Goal: Transaction & Acquisition: Purchase product/service

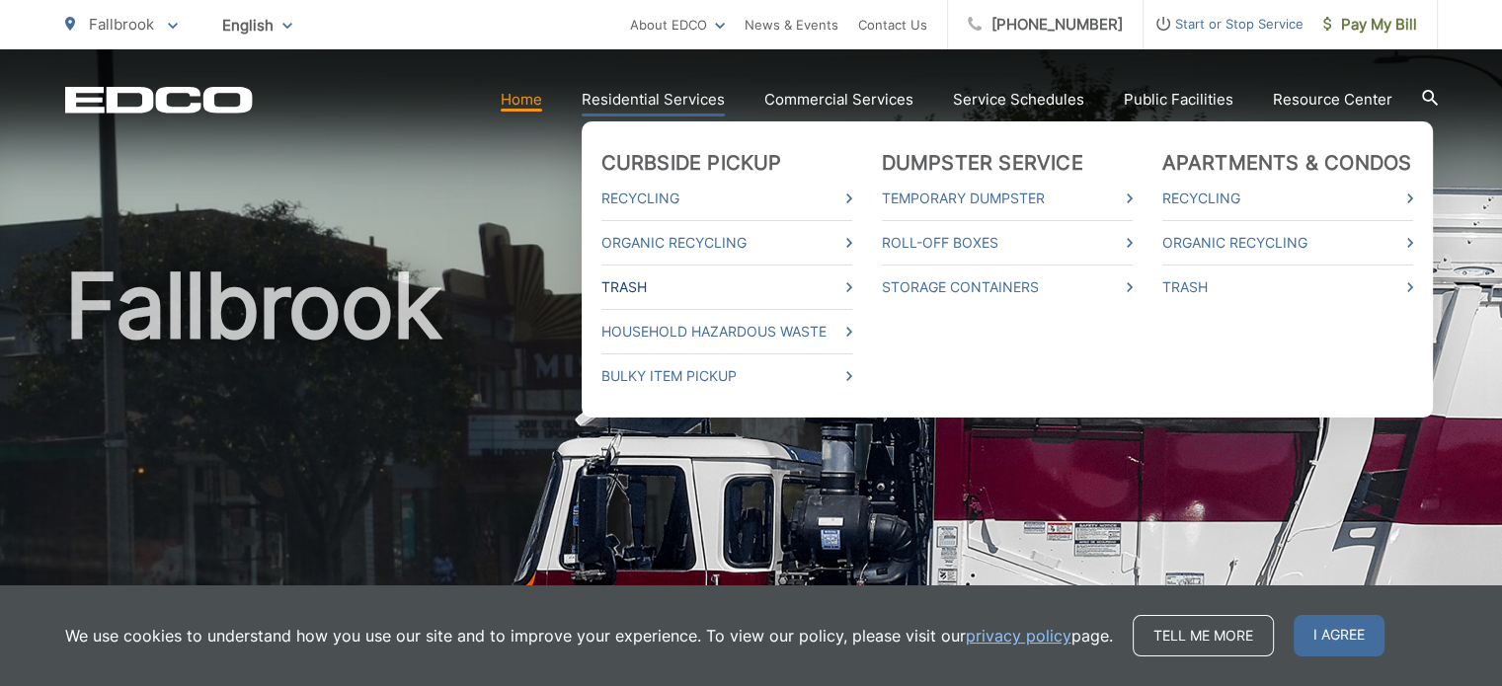
click at [658, 291] on link "Trash" at bounding box center [726, 287] width 251 height 24
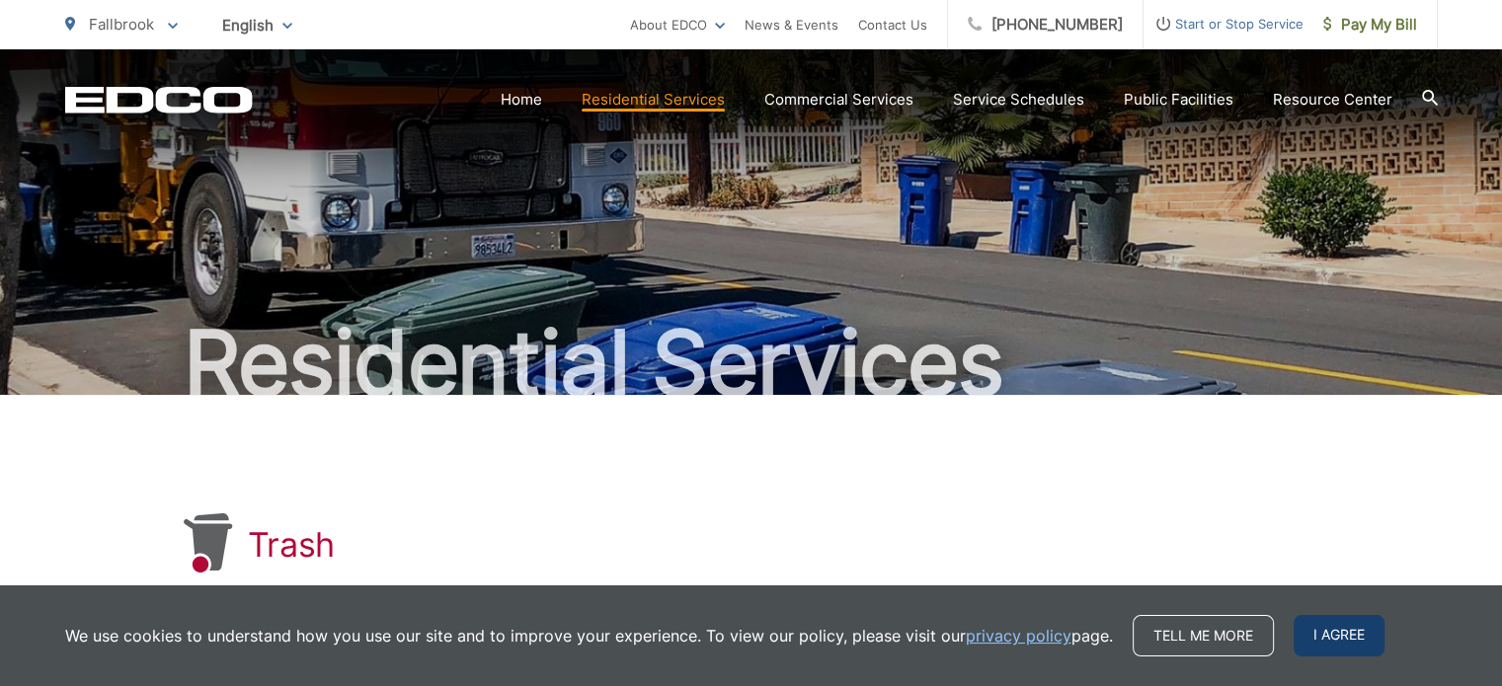
click at [1331, 642] on span "I agree" at bounding box center [1338, 635] width 91 height 41
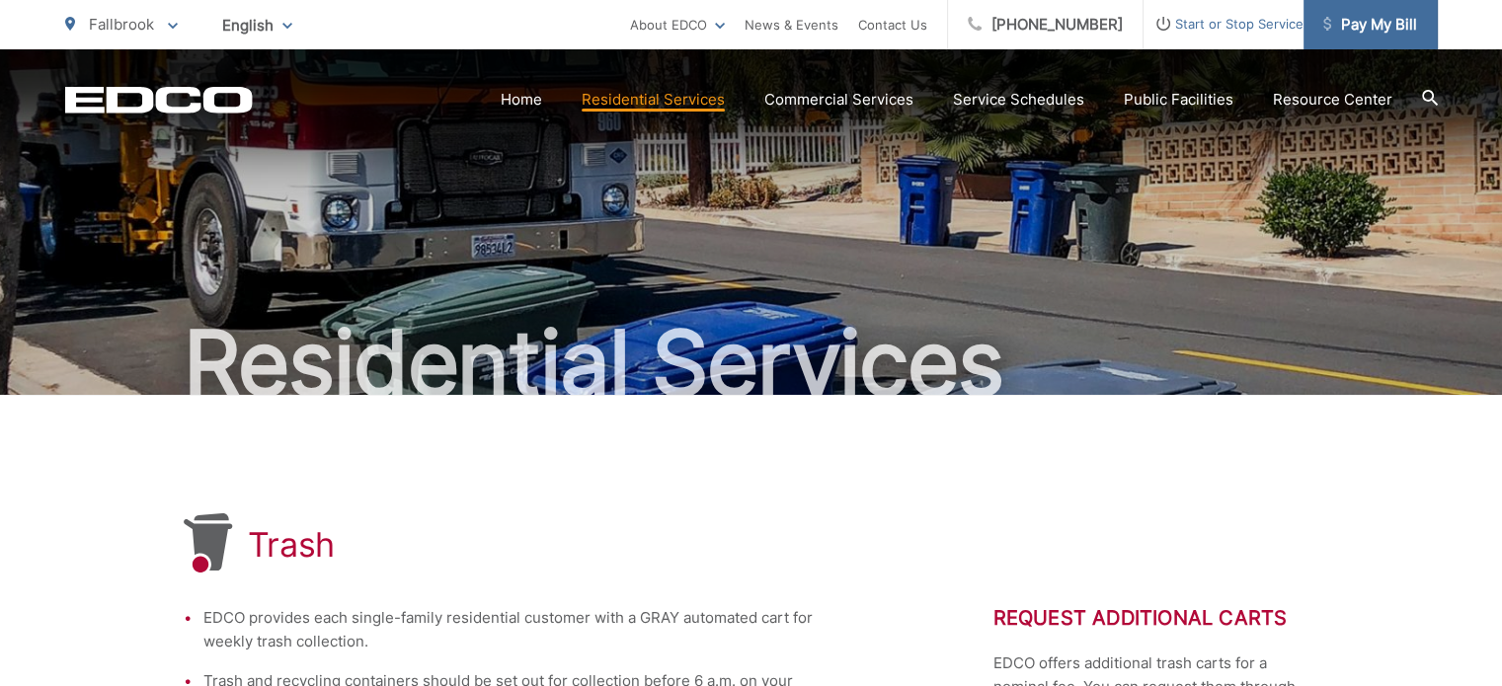
click at [1370, 25] on span "Pay My Bill" at bounding box center [1370, 25] width 94 height 24
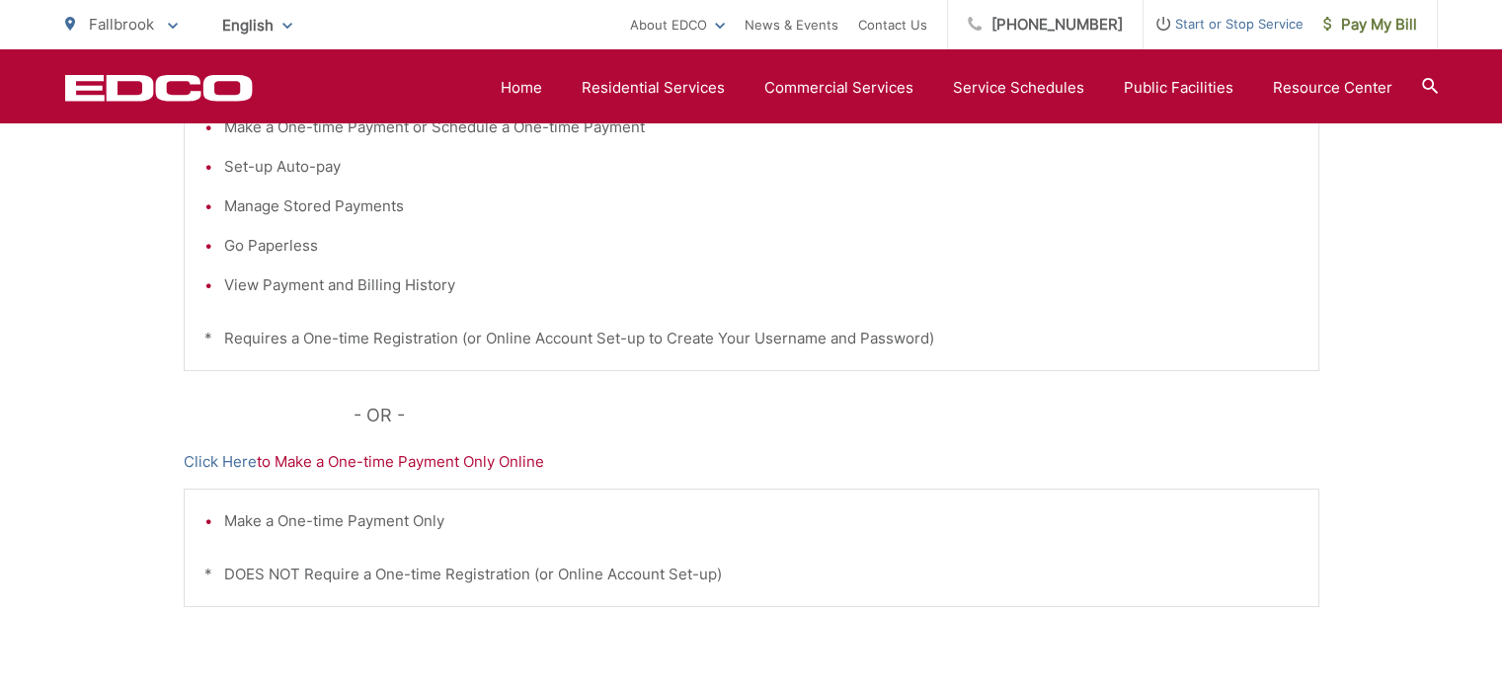
scroll to position [494, 0]
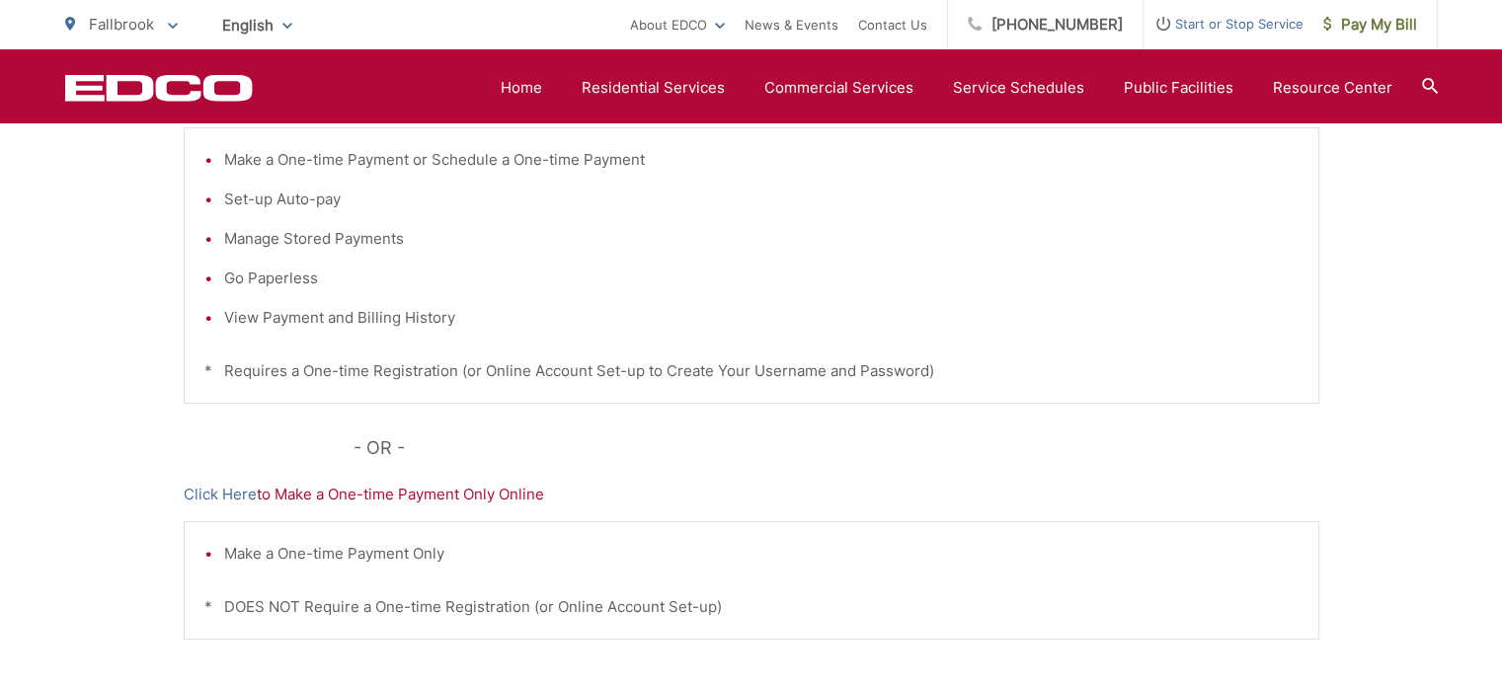
click at [468, 496] on p "Click Here to Make a One-time Payment Only Online" at bounding box center [751, 495] width 1135 height 24
click at [486, 495] on p "Click Here to Make a One-time Payment Only Online" at bounding box center [751, 495] width 1135 height 24
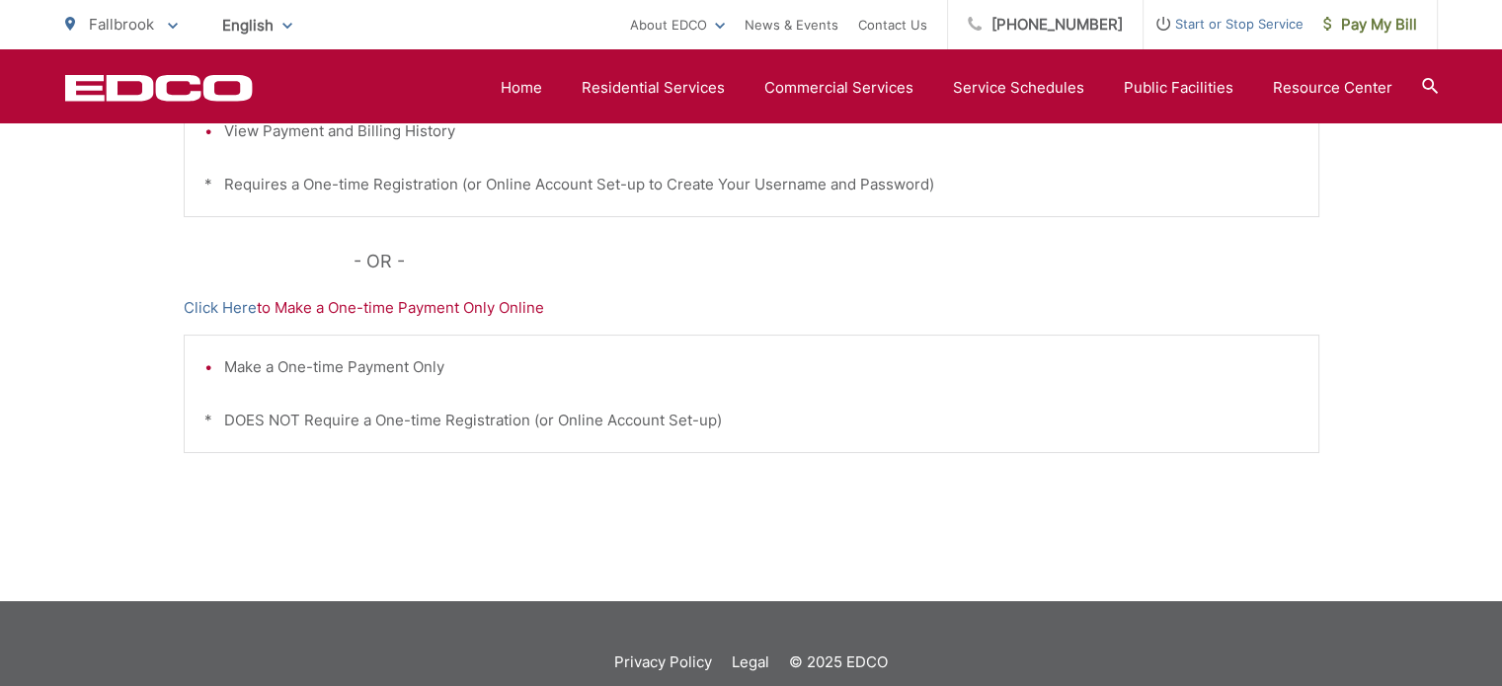
scroll to position [691, 0]
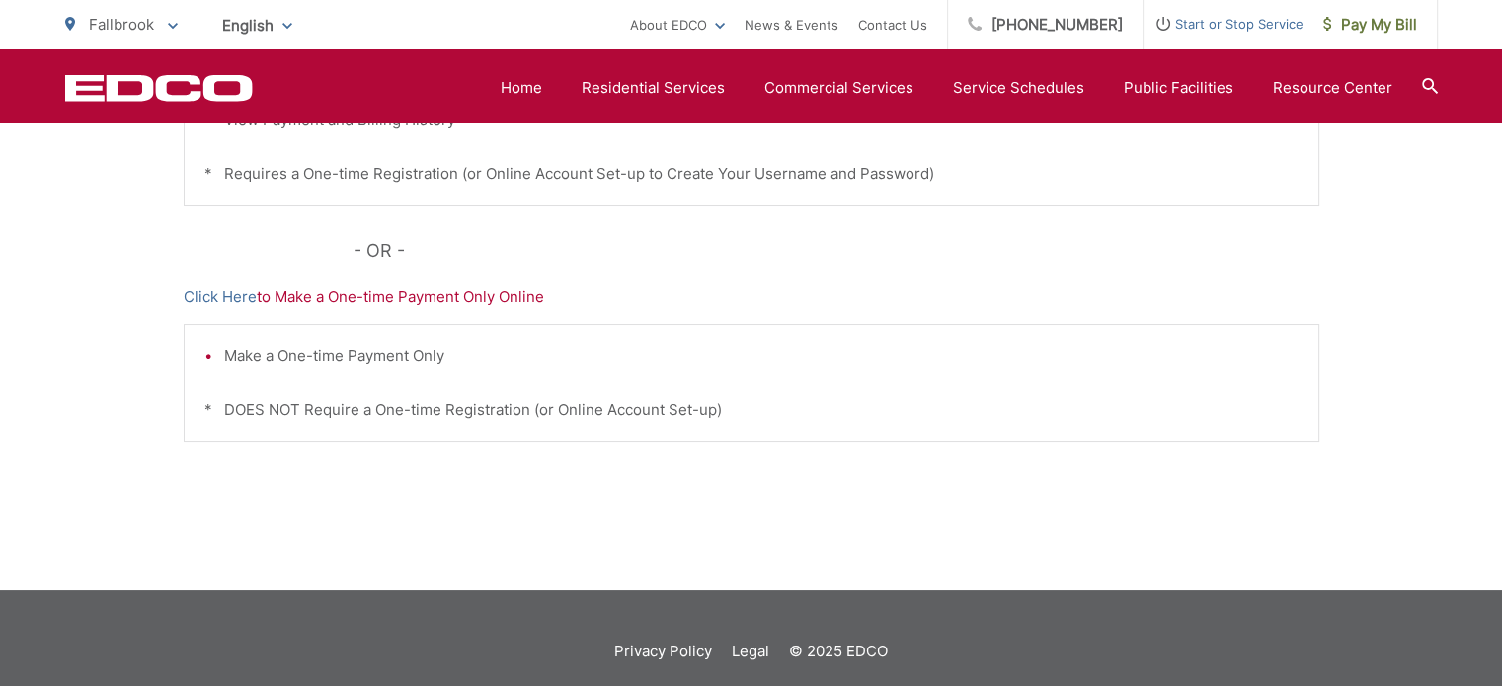
click at [363, 402] on p "* DOES NOT Require a One-time Registration (or Online Account Set-up)" at bounding box center [751, 410] width 1094 height 24
click at [221, 290] on link "Click Here" at bounding box center [220, 297] width 73 height 24
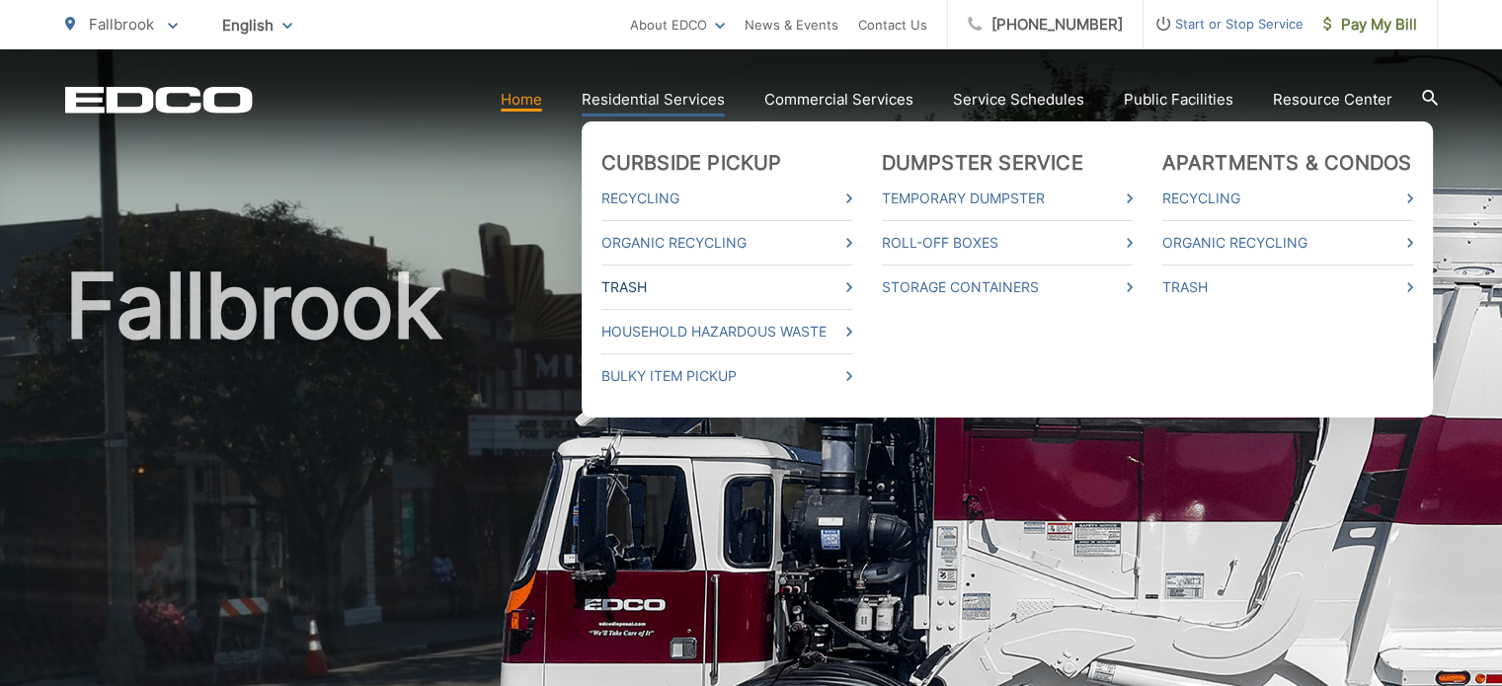
click at [636, 287] on link "Trash" at bounding box center [726, 287] width 251 height 24
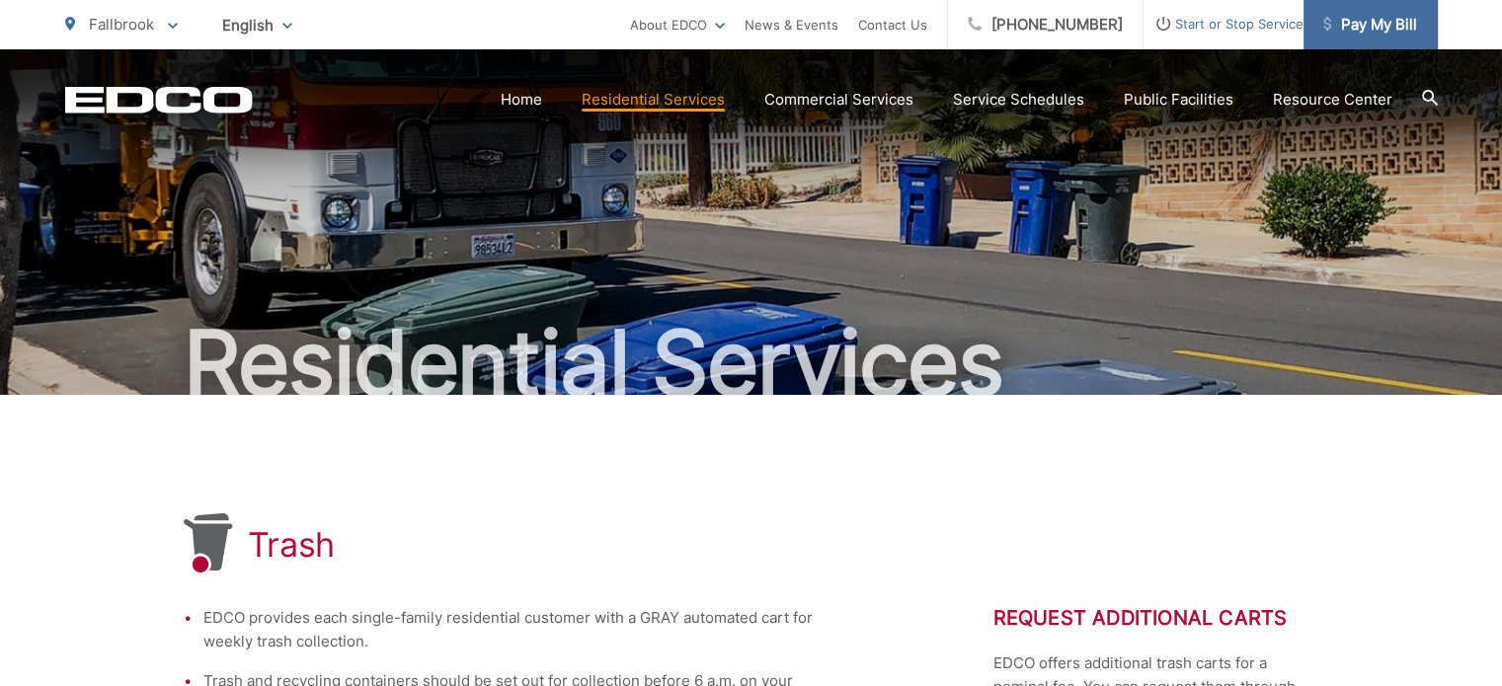
click at [1345, 22] on span "Pay My Bill" at bounding box center [1370, 25] width 94 height 24
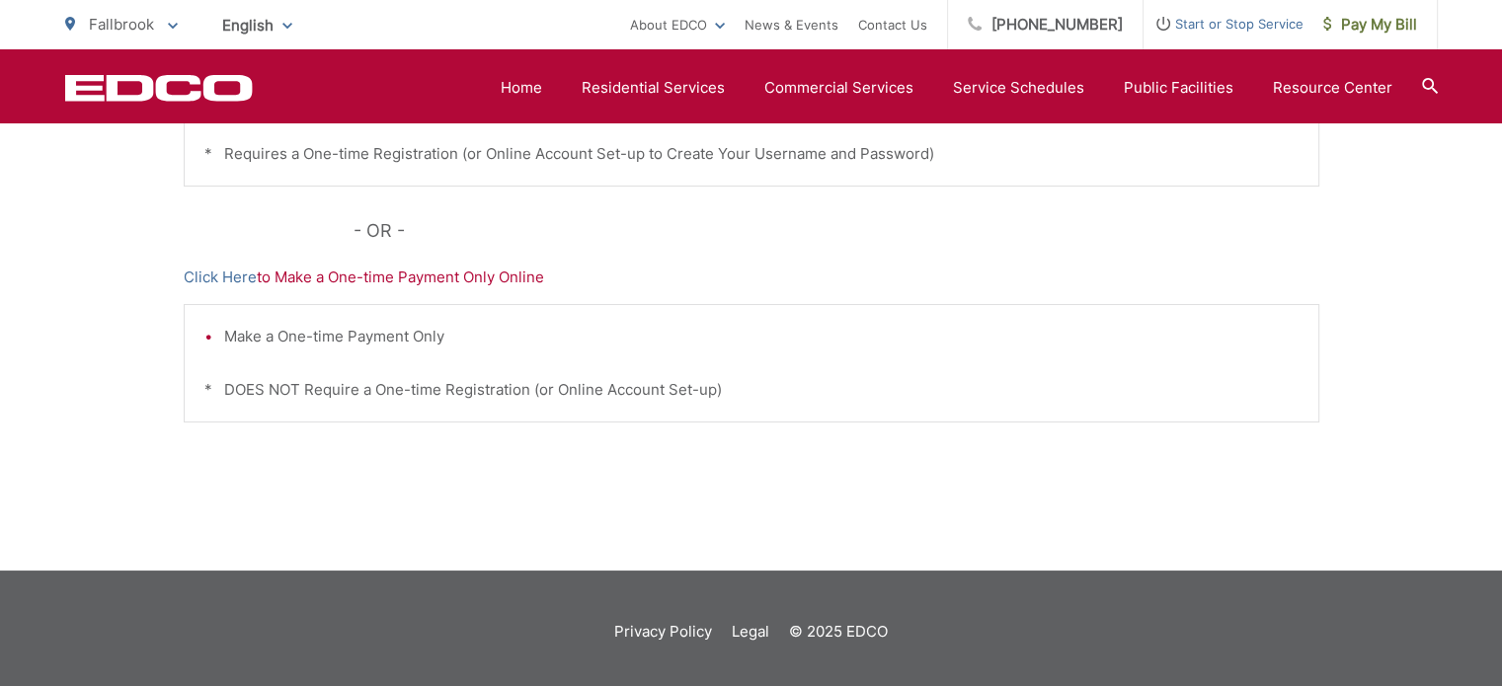
scroll to position [717, 0]
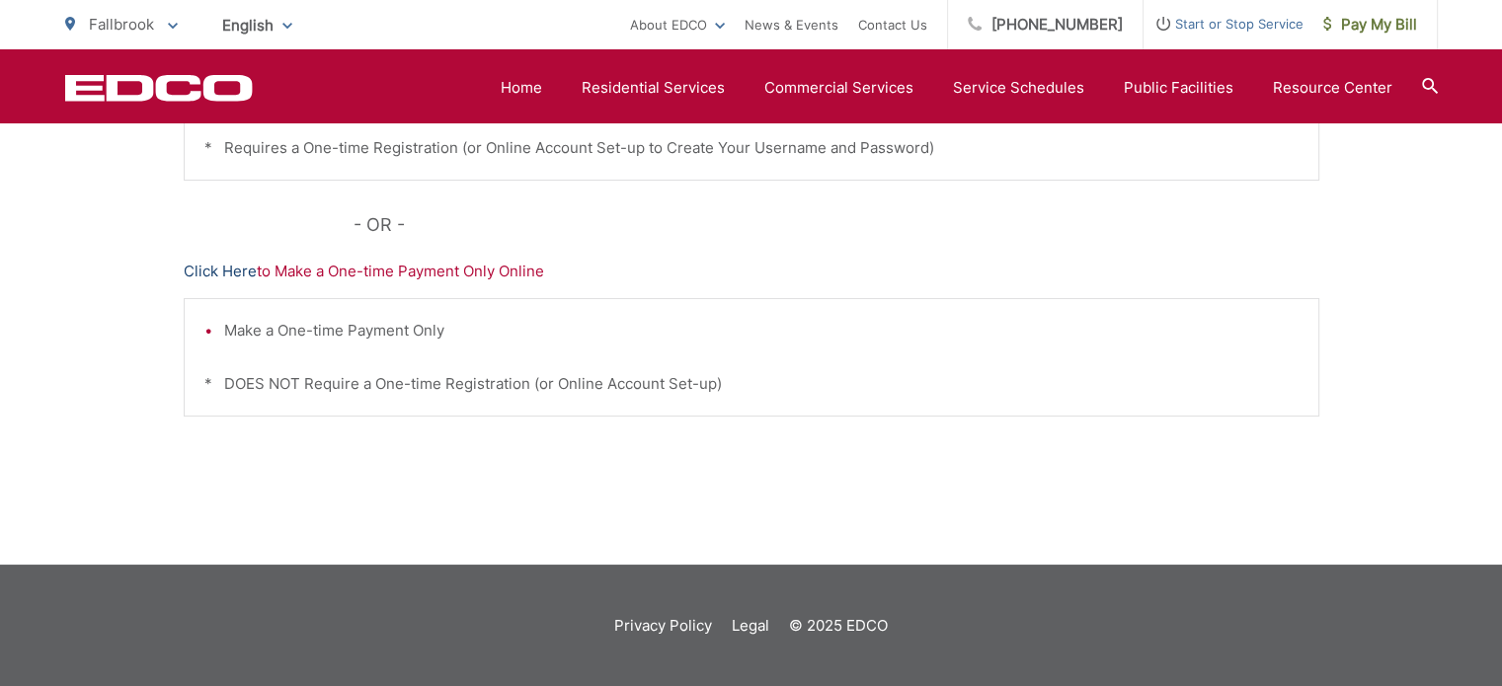
click at [228, 272] on link "Click Here" at bounding box center [220, 272] width 73 height 24
